Goal: Complete application form

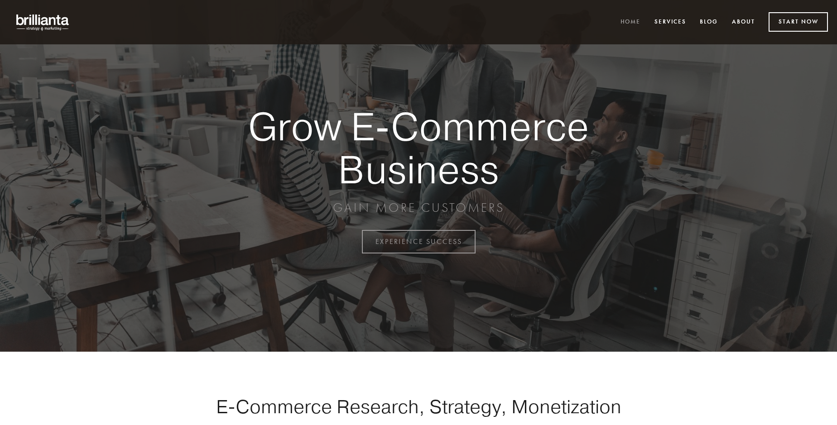
scroll to position [2375, 0]
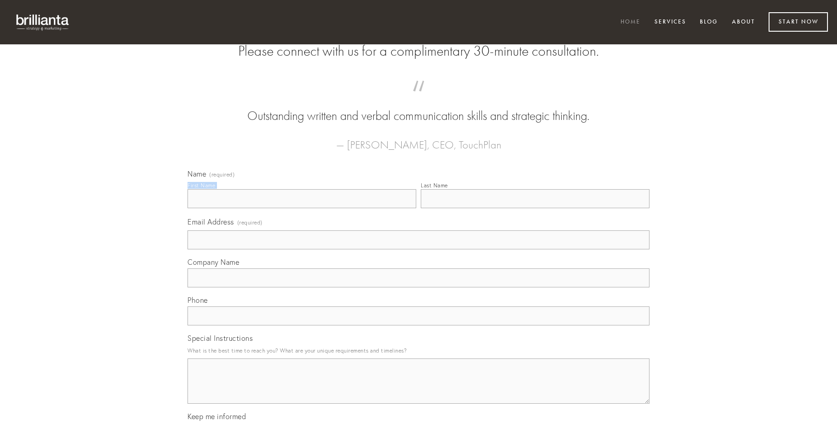
type input "[PERSON_NAME]"
click at [535, 208] on input "Last Name" at bounding box center [535, 198] width 229 height 19
type input "[PERSON_NAME]"
click at [419, 250] on input "Email Address (required)" at bounding box center [419, 240] width 462 height 19
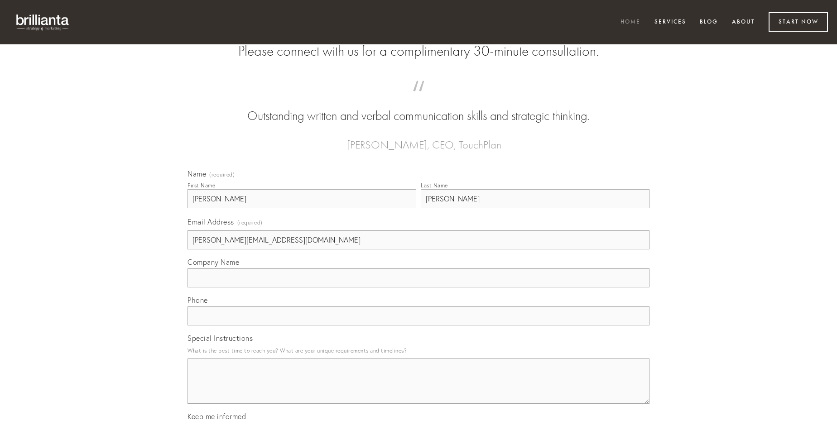
type input "[PERSON_NAME][EMAIL_ADDRESS][DOMAIN_NAME]"
click at [419, 288] on input "Company Name" at bounding box center [419, 278] width 462 height 19
type input "paens"
click at [419, 326] on input "text" at bounding box center [419, 316] width 462 height 19
click at [419, 390] on textarea "Special Instructions" at bounding box center [419, 381] width 462 height 45
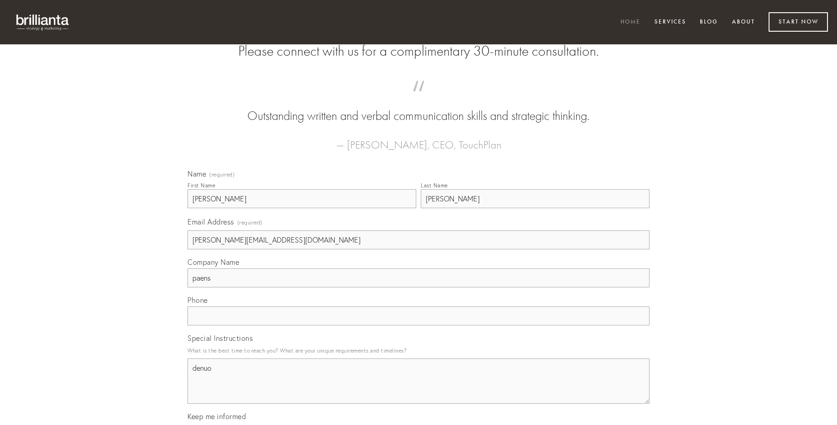
type textarea "denuo"
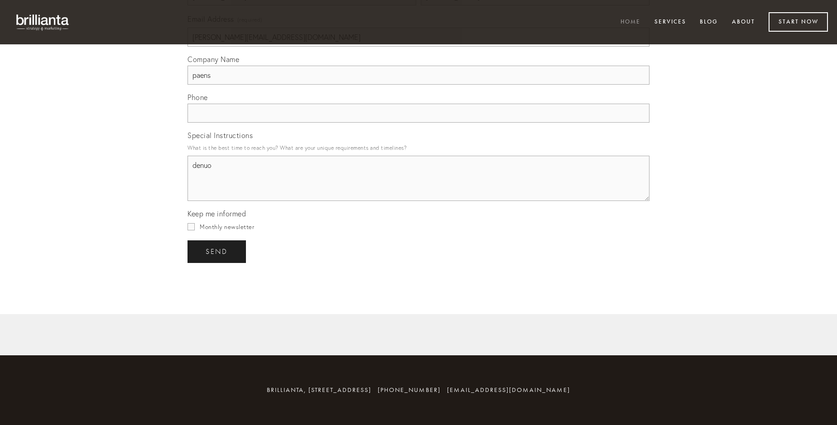
click at [217, 251] on span "send" at bounding box center [217, 252] width 22 height 8
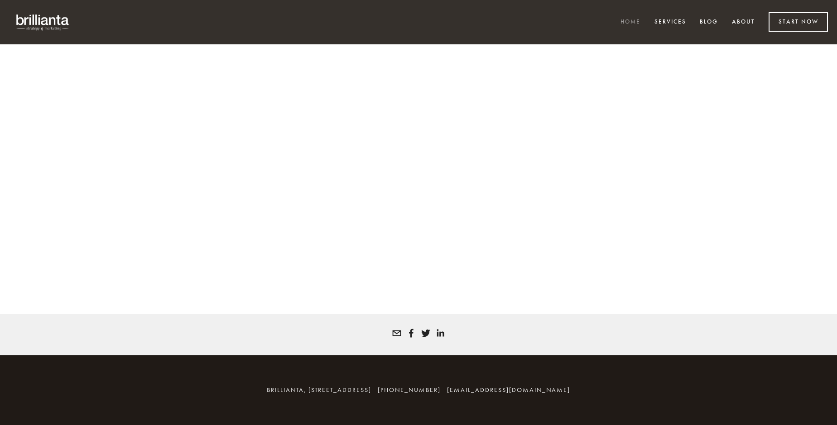
scroll to position [2363, 0]
